Goal: Transaction & Acquisition: Purchase product/service

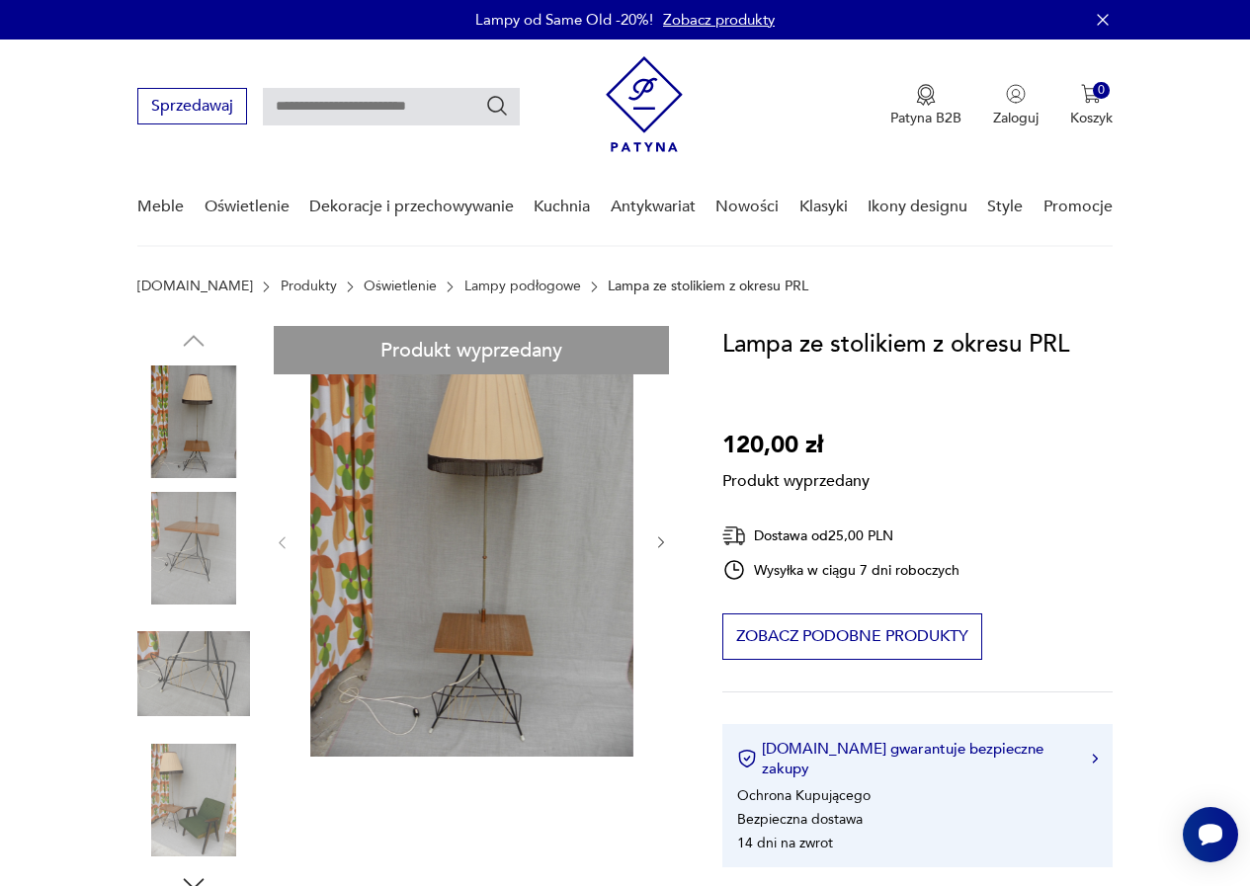
click at [517, 529] on div "Produkt wyprzedany Opis produktu Przedmiot łączący w sobie funkcję lampy - stol…" at bounding box center [405, 850] width 537 height 1049
click at [495, 534] on div "Produkt wyprzedany Opis produktu Przedmiot łączący w sobie funkcję lampy - stol…" at bounding box center [405, 850] width 537 height 1049
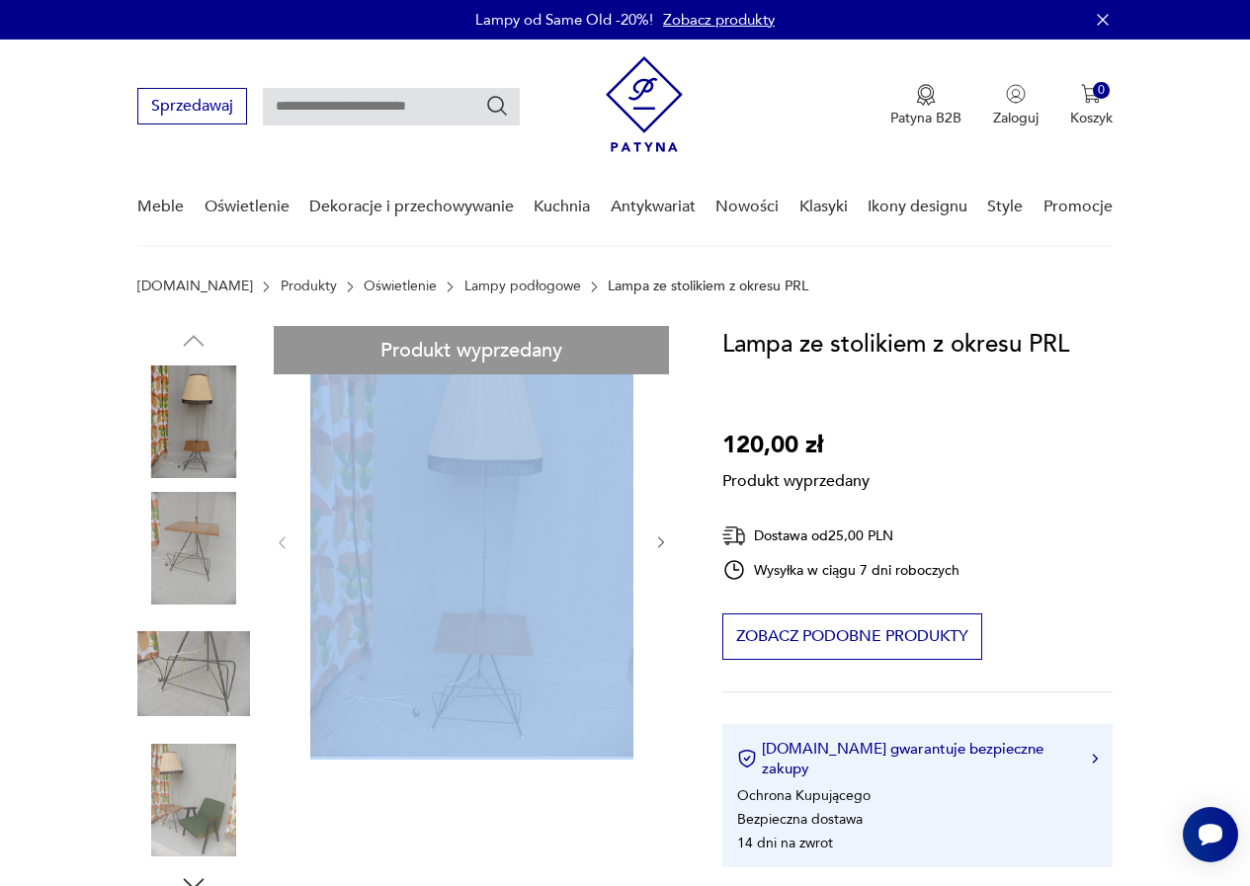
click at [495, 534] on div "Produkt wyprzedany Opis produktu Przedmiot łączący w sobie funkcję lampy - stol…" at bounding box center [405, 850] width 537 height 1049
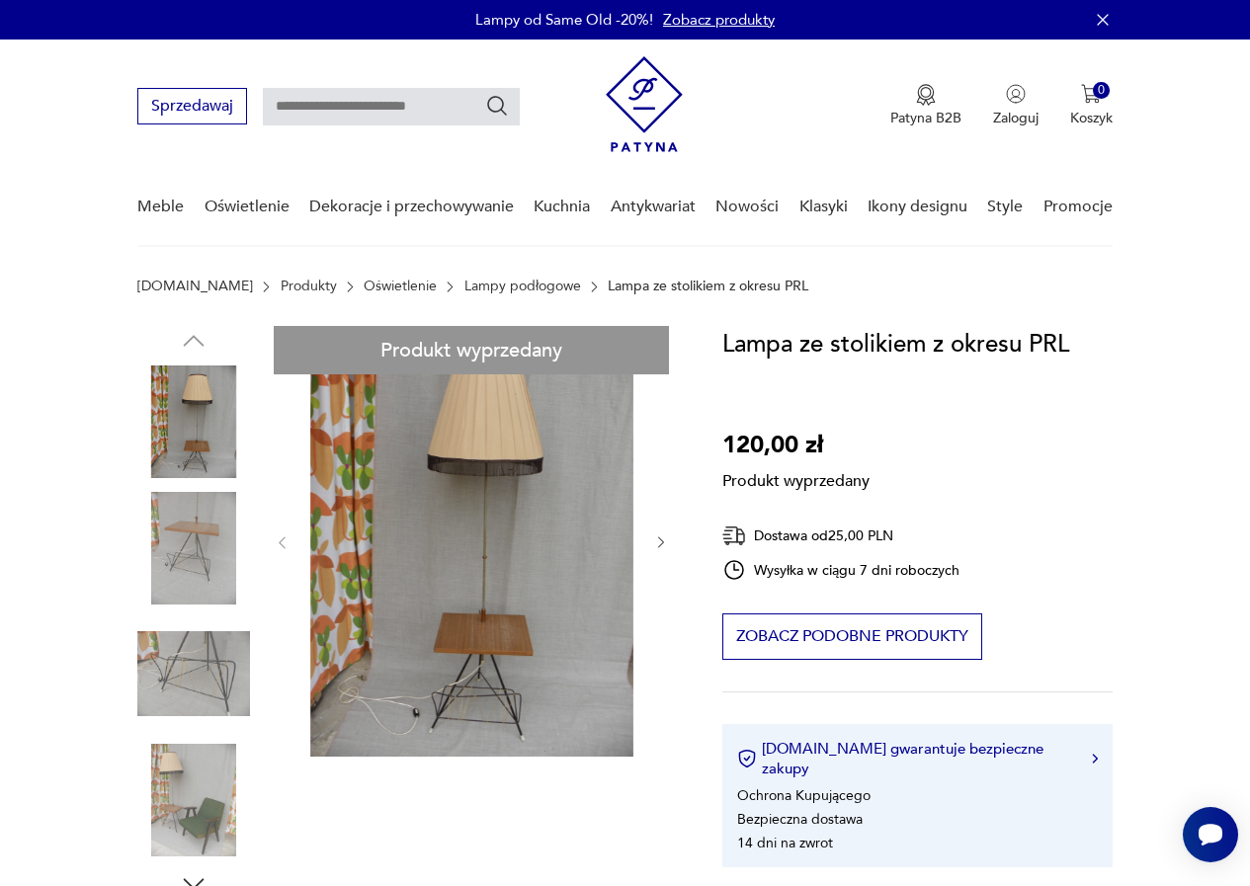
drag, startPoint x: 228, startPoint y: 666, endPoint x: 223, endPoint y: 649, distance: 17.5
click at [225, 667] on div "Produkt wyprzedany Opis produktu Przedmiot łączący w sobie funkcję lampy - stol…" at bounding box center [405, 850] width 537 height 1049
click at [188, 544] on div "Produkt wyprzedany Opis produktu Przedmiot łączący w sobie funkcję lampy - stol…" at bounding box center [405, 850] width 537 height 1049
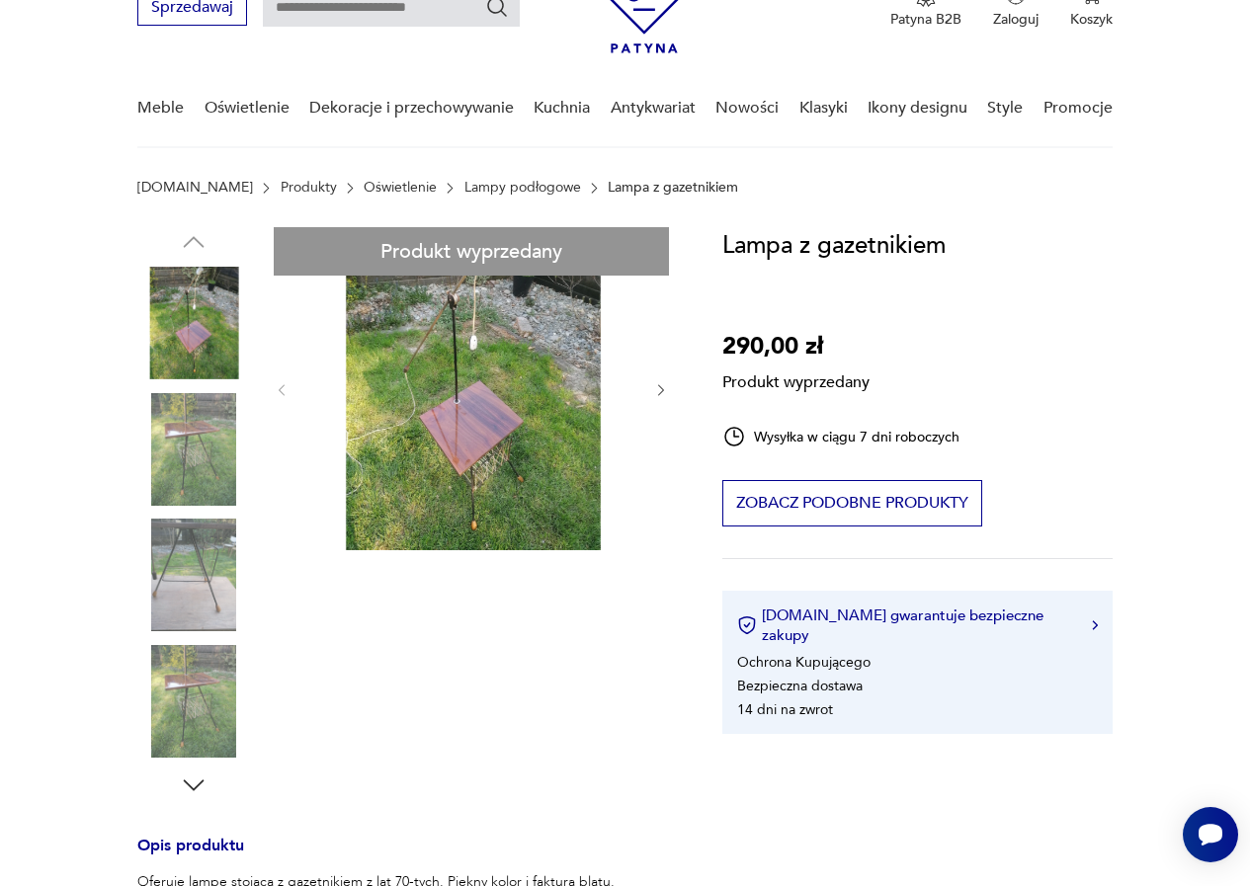
click at [496, 406] on div "Produkt wyprzedany Opis produktu Oferuję lampę stojącą z gazetnikiem z lat 70-t…" at bounding box center [405, 745] width 537 height 1037
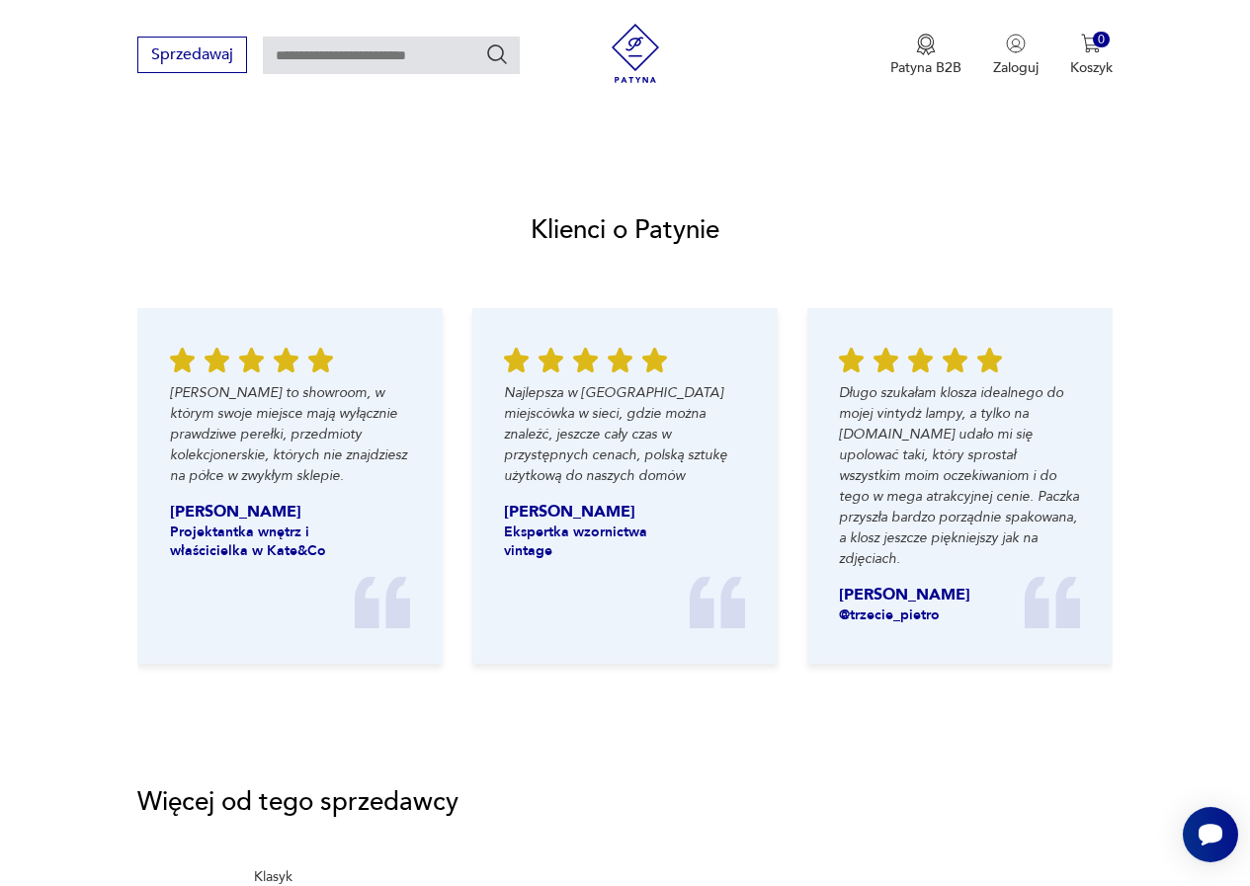
scroll to position [2173, 0]
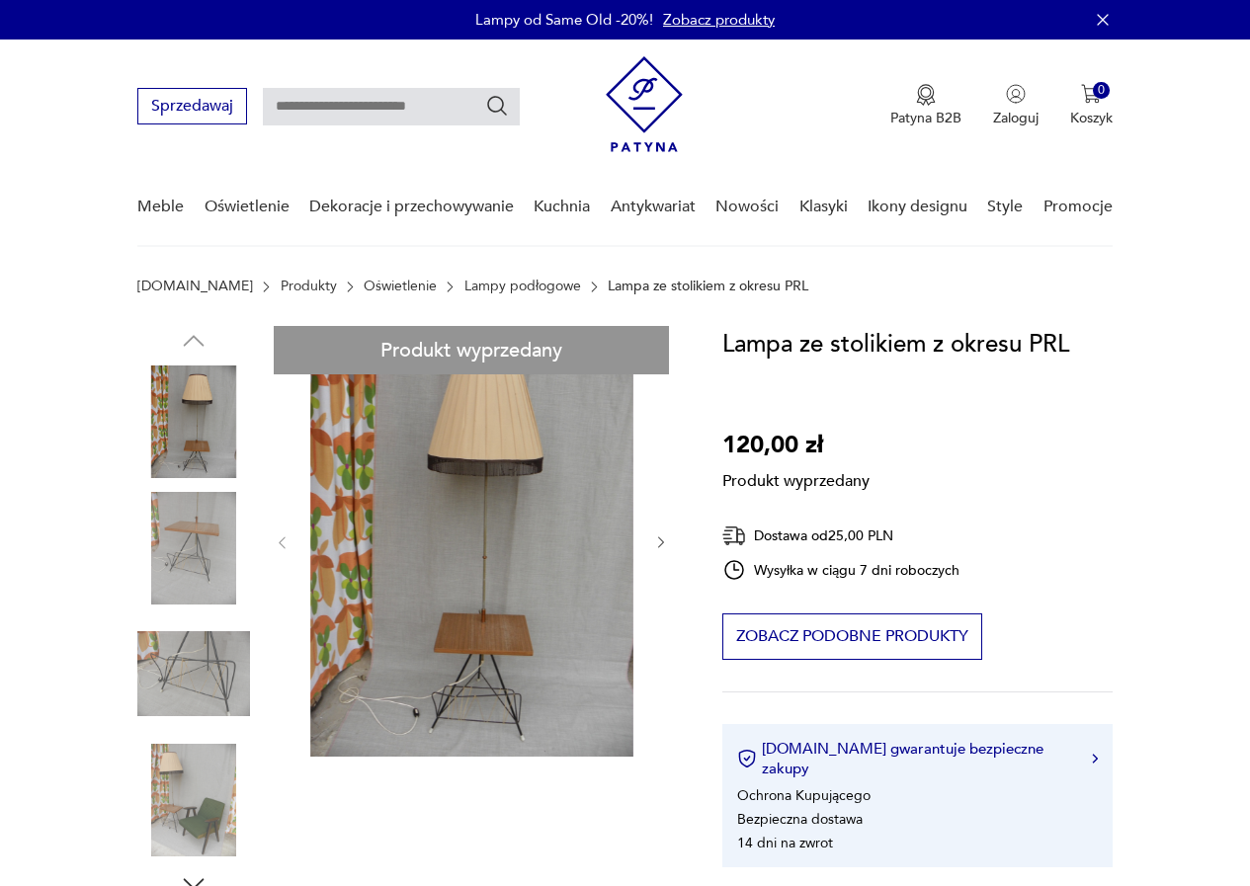
click at [568, 574] on div "Produkt wyprzedany Opis produktu Przedmiot łączący w sobie funkcję lampy - stol…" at bounding box center [405, 850] width 537 height 1049
click at [532, 552] on div "Produkt wyprzedany Opis produktu Przedmiot łączący w sobie funkcję lampy - stol…" at bounding box center [405, 850] width 537 height 1049
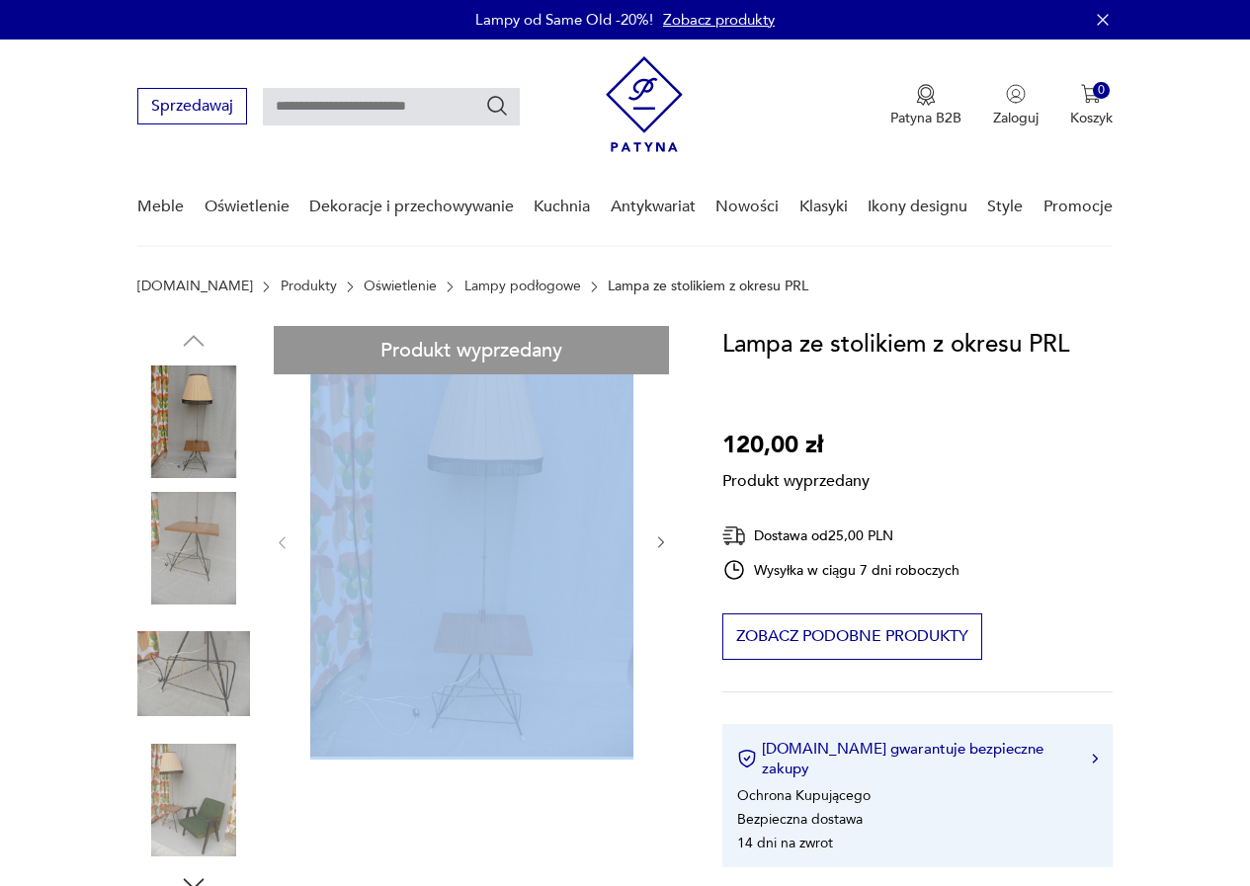
click at [532, 552] on div "Produkt wyprzedany Opis produktu Przedmiot łączący w sobie funkcję lampy - stol…" at bounding box center [405, 850] width 537 height 1049
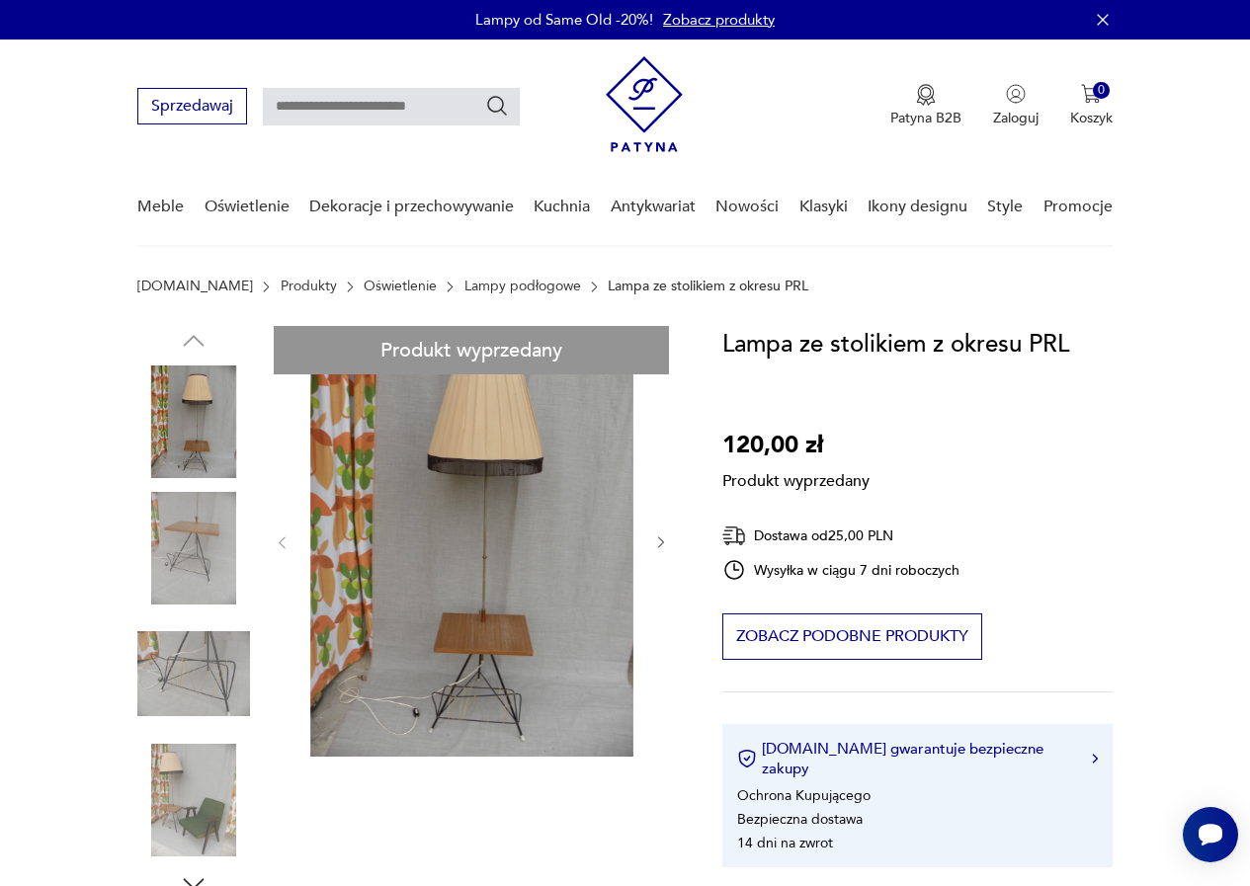
click at [226, 673] on div "Produkt wyprzedany Opis produktu Przedmiot łączący w sobie funkcję lampy - stol…" at bounding box center [405, 850] width 537 height 1049
click at [435, 567] on div "Produkt wyprzedany Opis produktu Przedmiot łączący w sobie funkcję lampy - stol…" at bounding box center [405, 850] width 537 height 1049
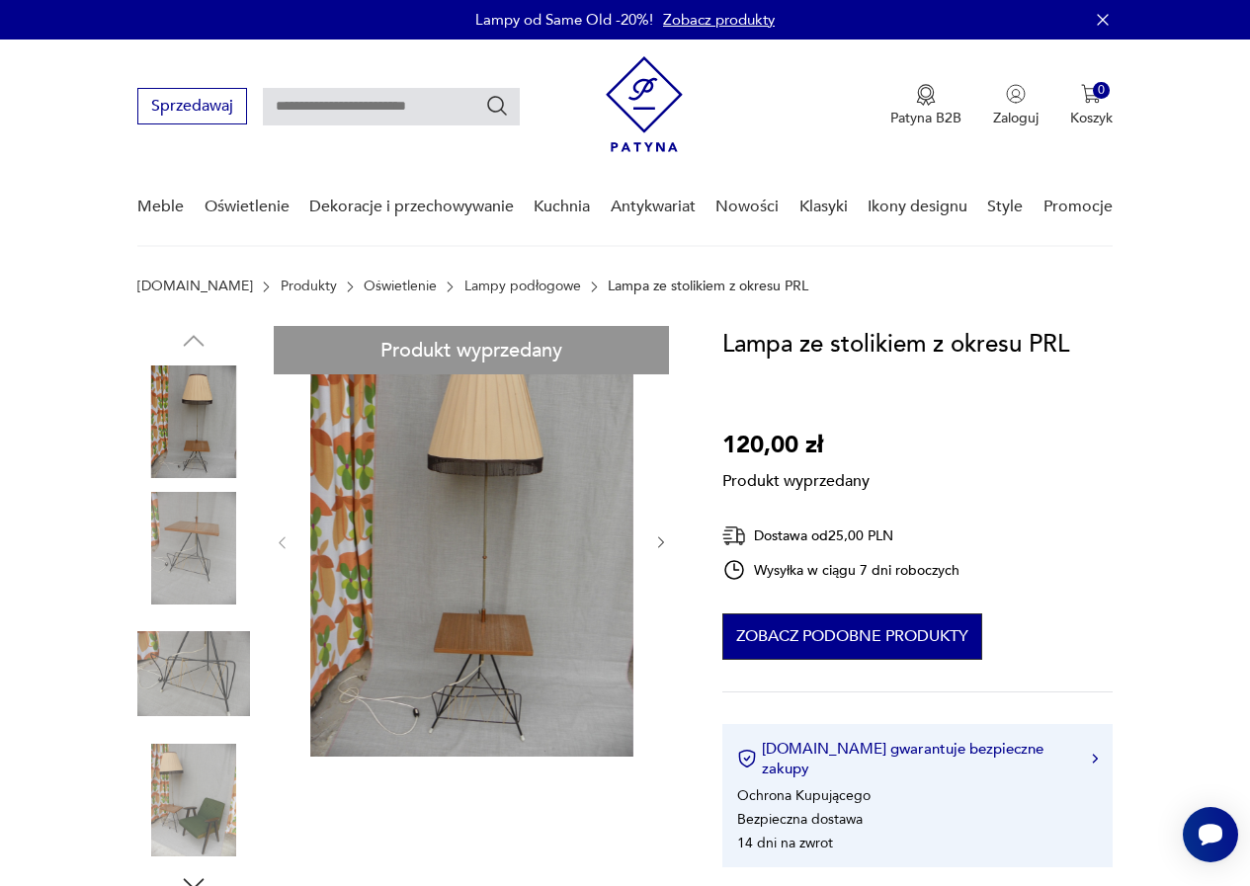
click at [857, 642] on button "Zobacz podobne produkty" at bounding box center [852, 636] width 260 height 46
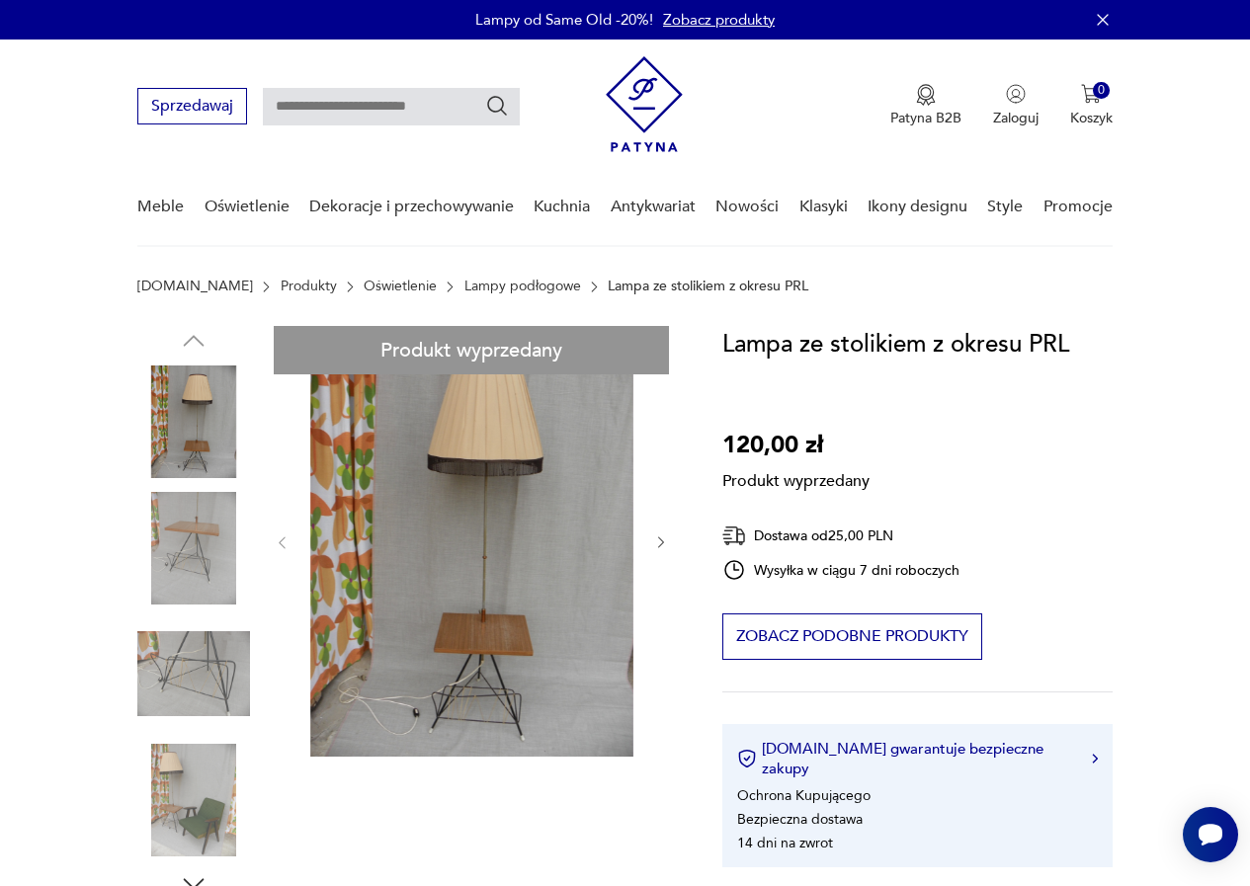
click at [458, 495] on div "Produkt wyprzedany Opis produktu Przedmiot łączący w sobie funkcję lampy - stol…" at bounding box center [405, 850] width 537 height 1049
